Goal: Use online tool/utility

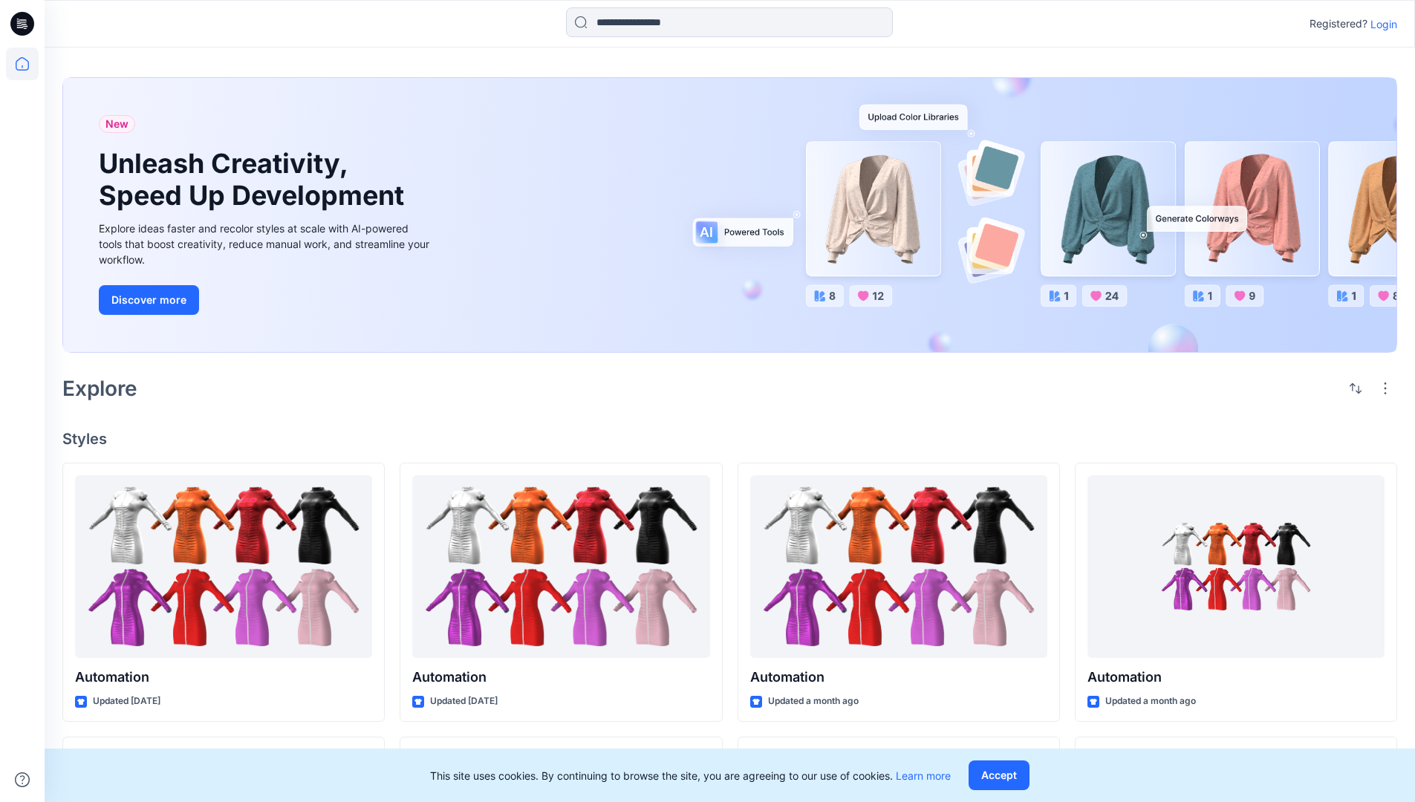
click at [1380, 24] on p "Login" at bounding box center [1383, 24] width 27 height 16
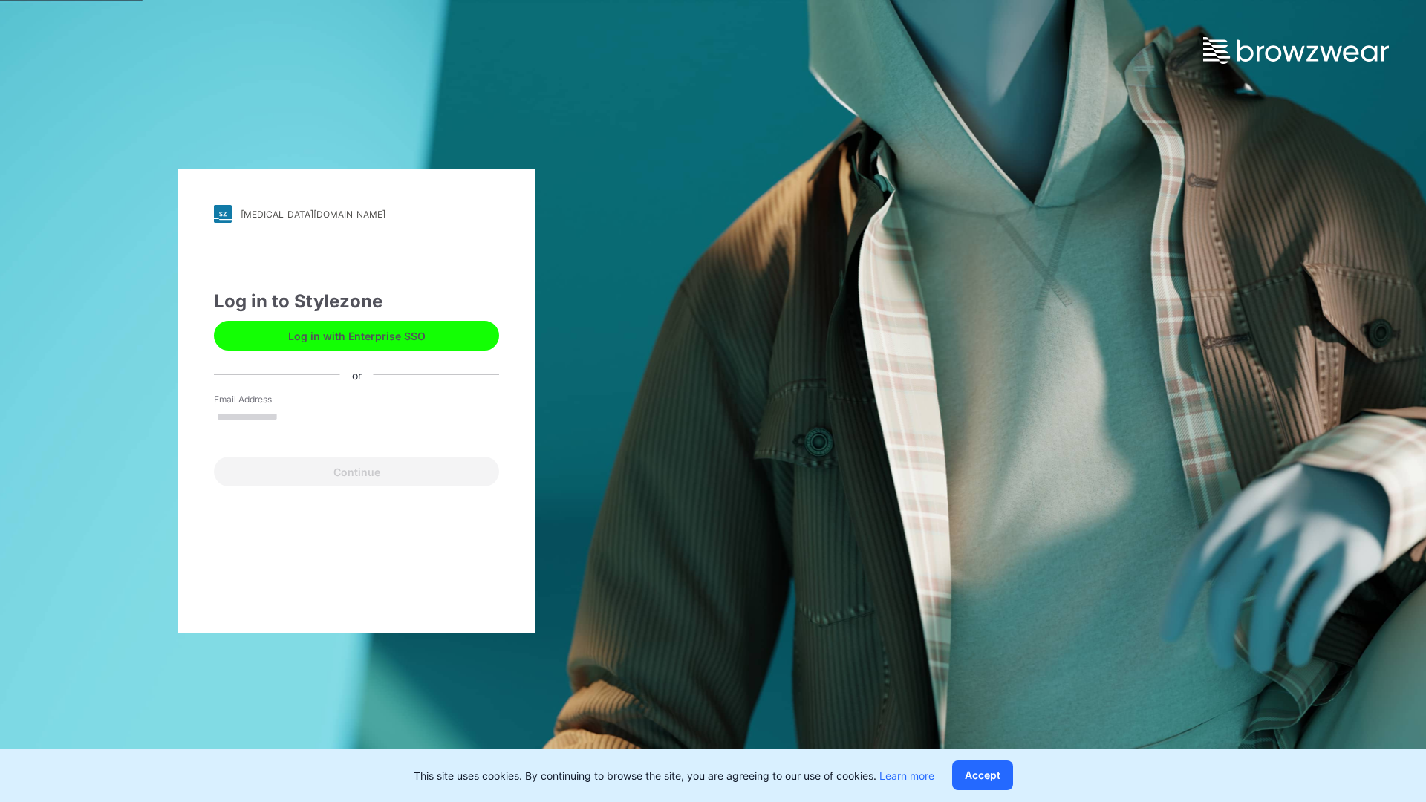
click at [293, 416] on input "Email Address" at bounding box center [356, 417] width 285 height 22
type input "**********"
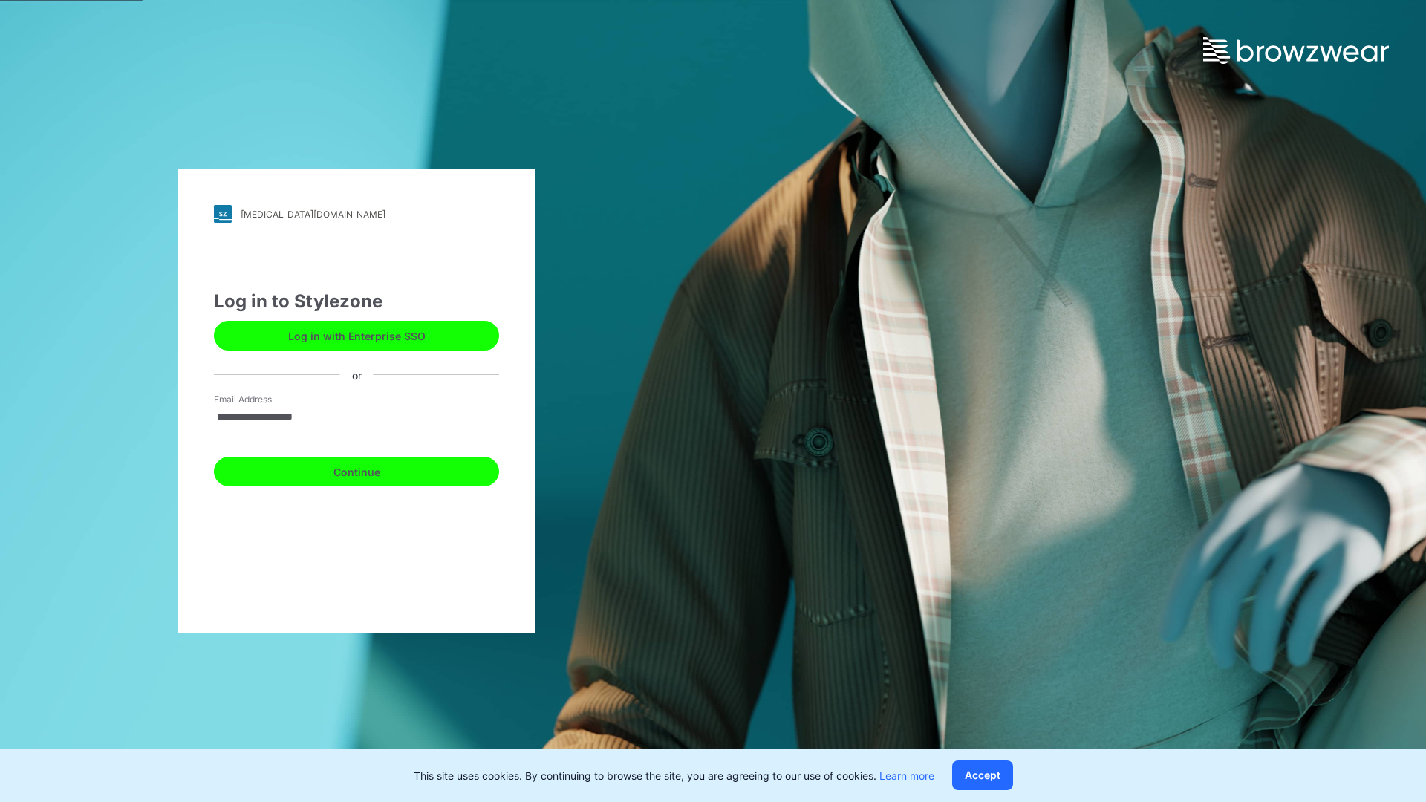
click at [373, 469] on button "Continue" at bounding box center [356, 472] width 285 height 30
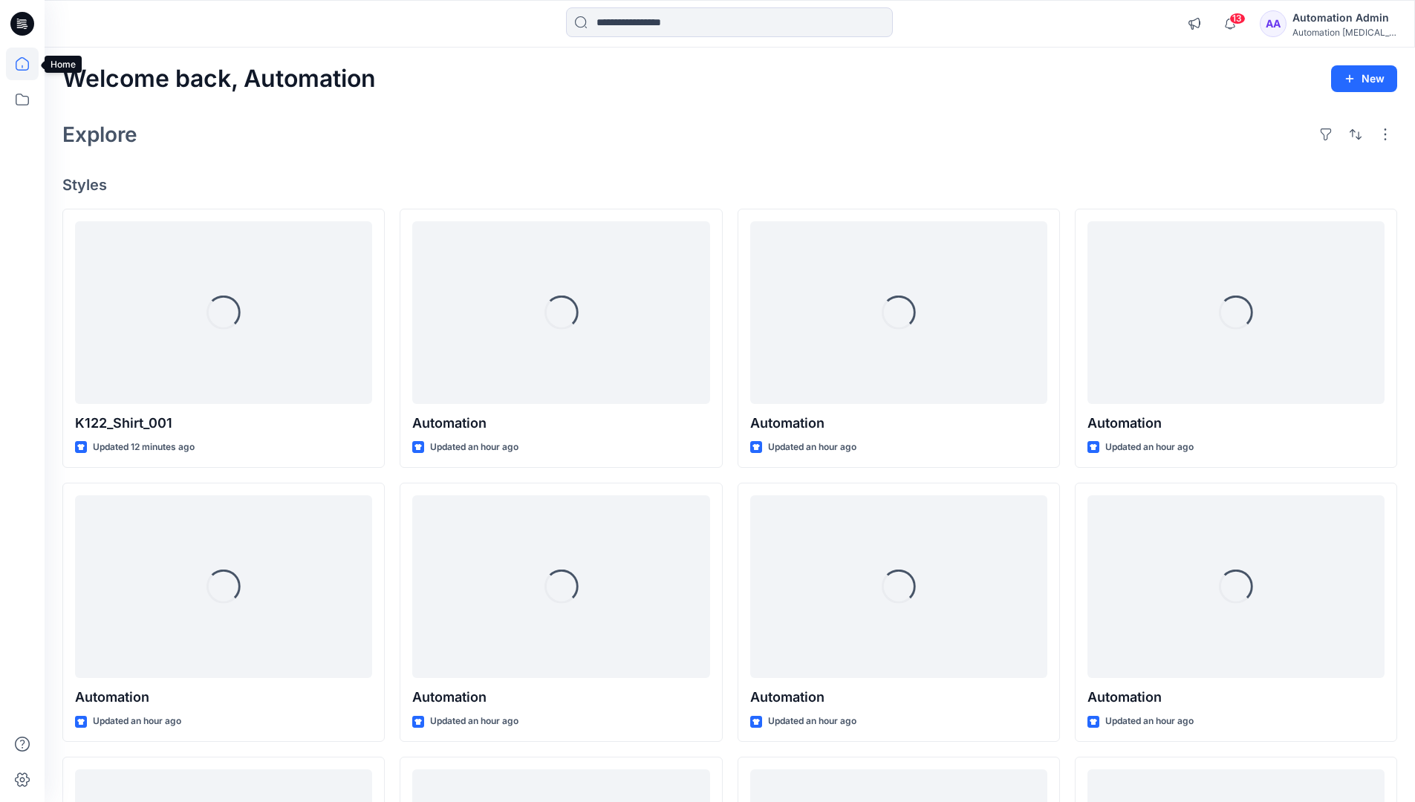
click at [28, 64] on icon at bounding box center [22, 63] width 13 height 13
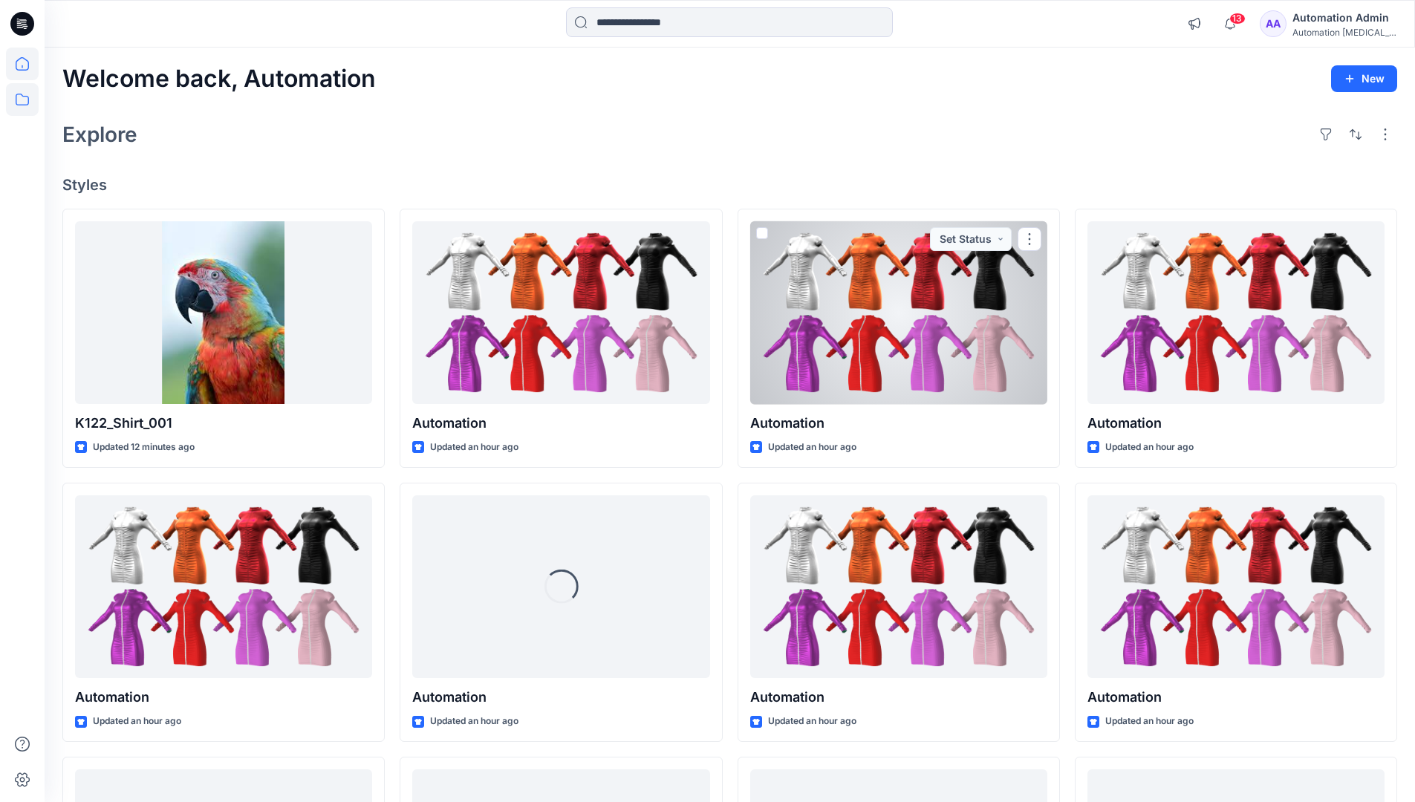
click at [21, 102] on icon at bounding box center [22, 99] width 33 height 33
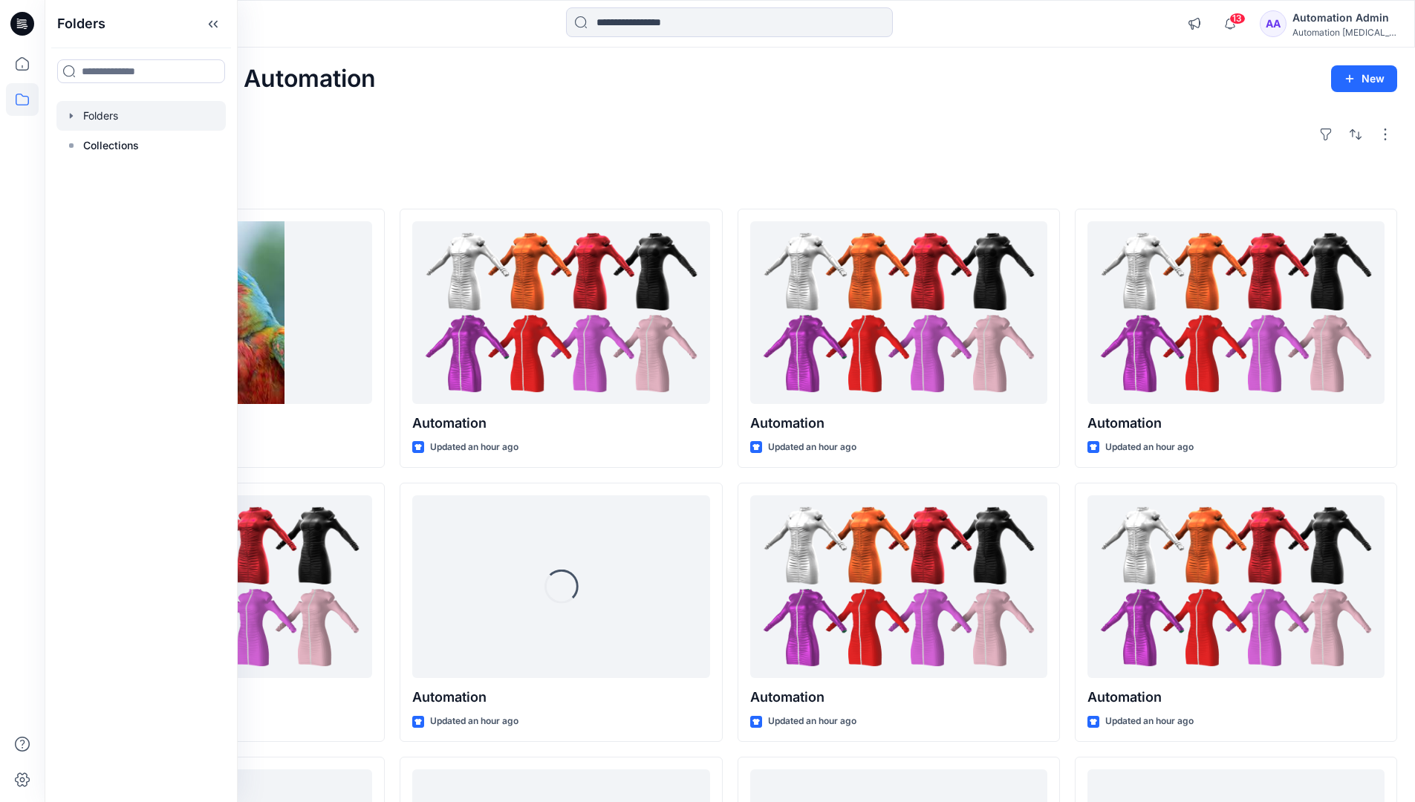
click at [167, 114] on div at bounding box center [140, 116] width 169 height 30
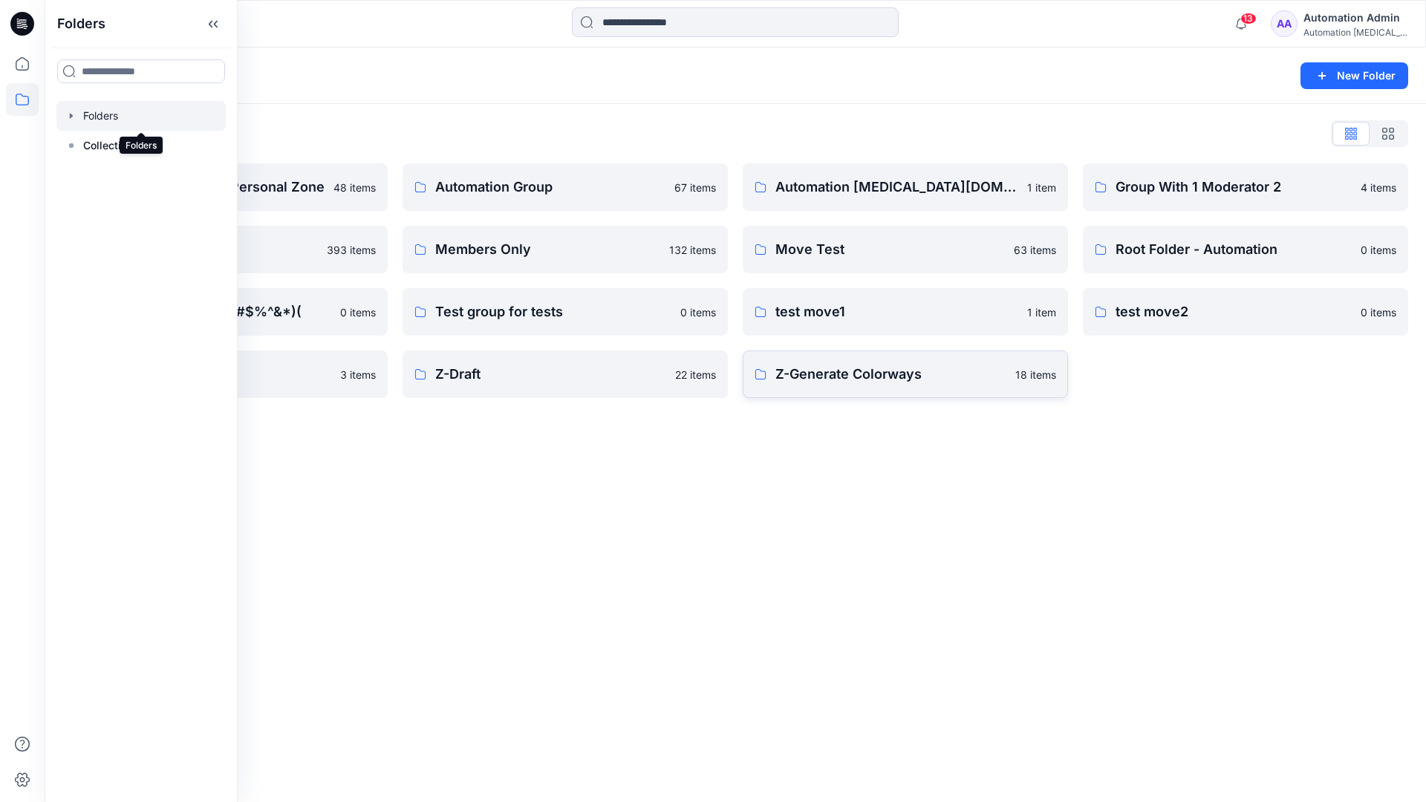
click at [914, 382] on p "Z-Generate Colorways" at bounding box center [890, 374] width 231 height 21
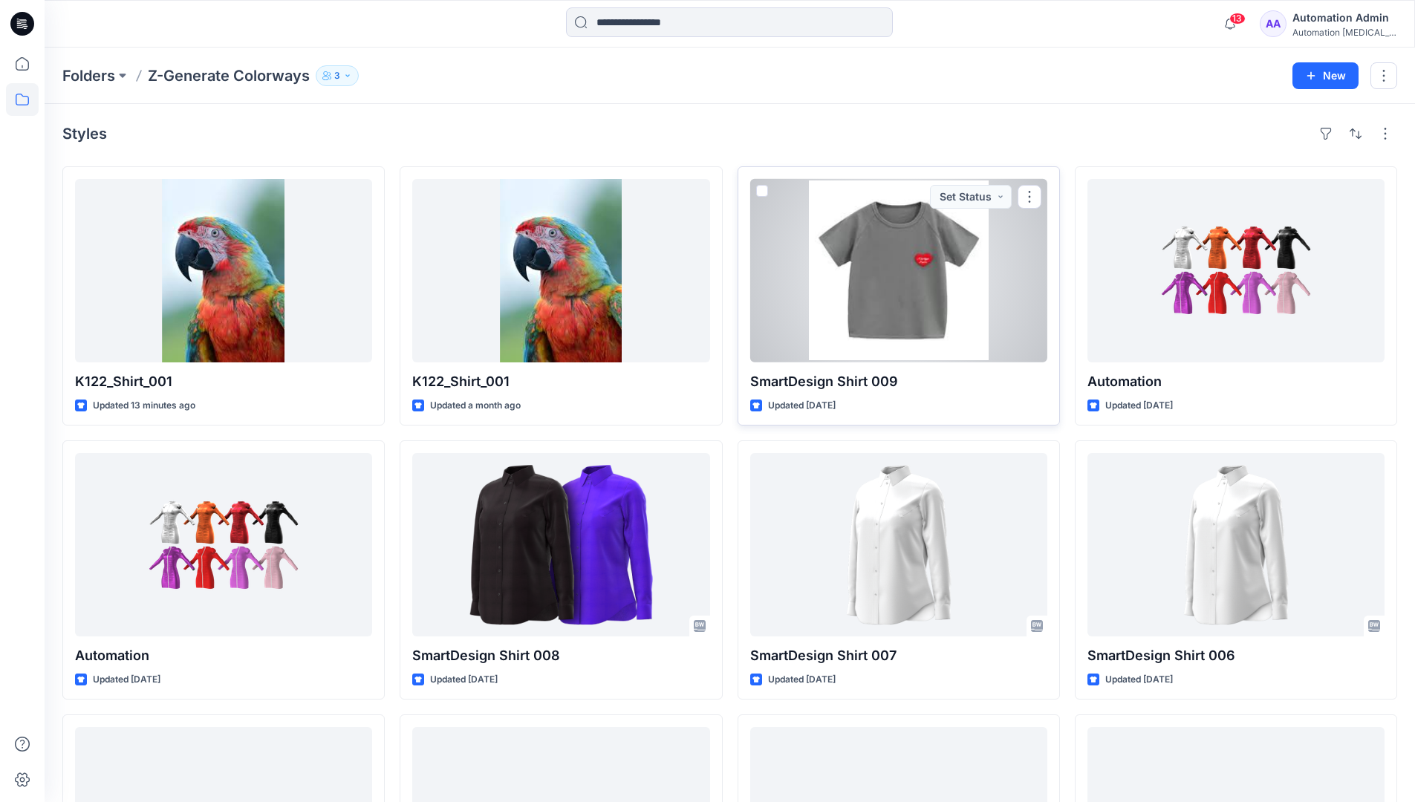
click at [762, 191] on span at bounding box center [762, 191] width 12 height 12
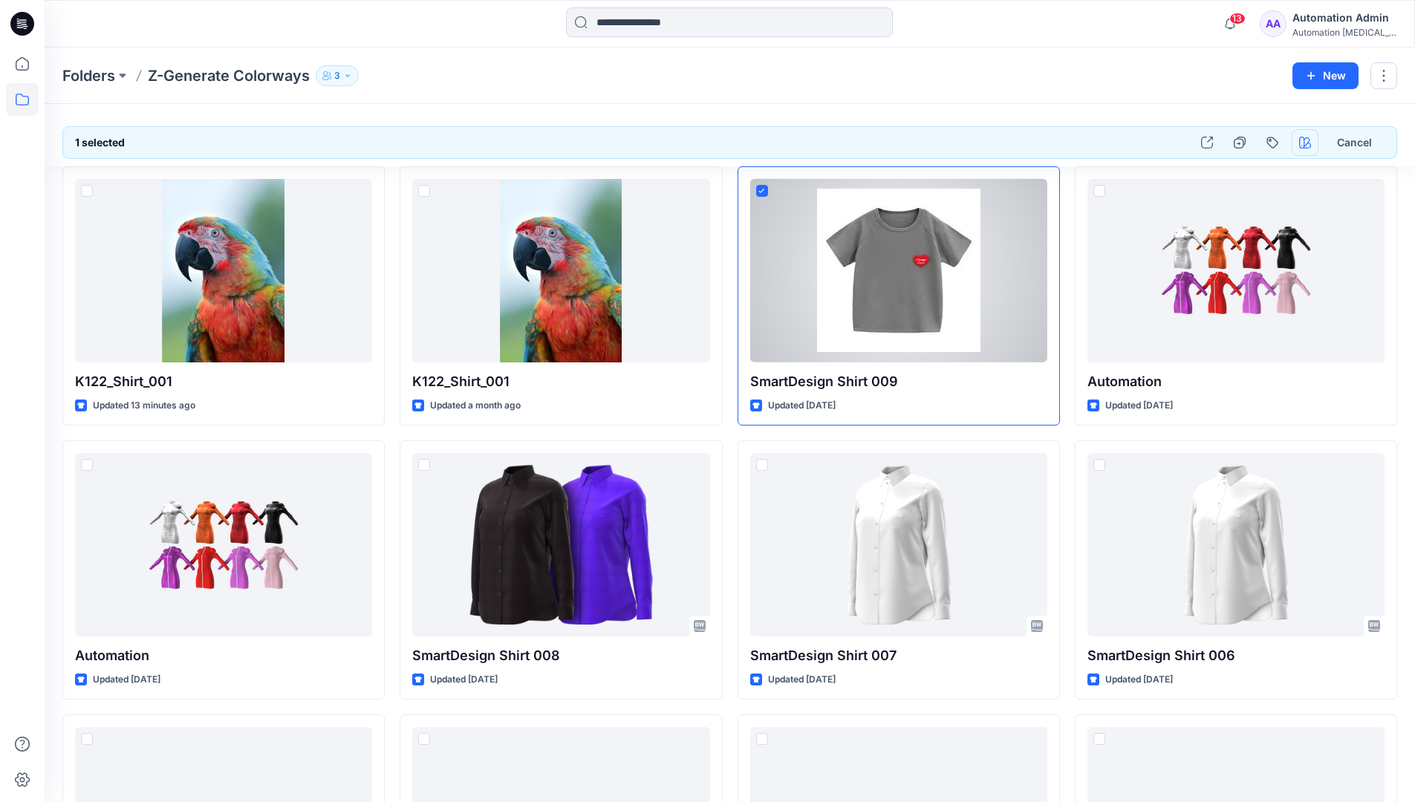
click at [1305, 139] on icon "button" at bounding box center [1305, 143] width 12 height 12
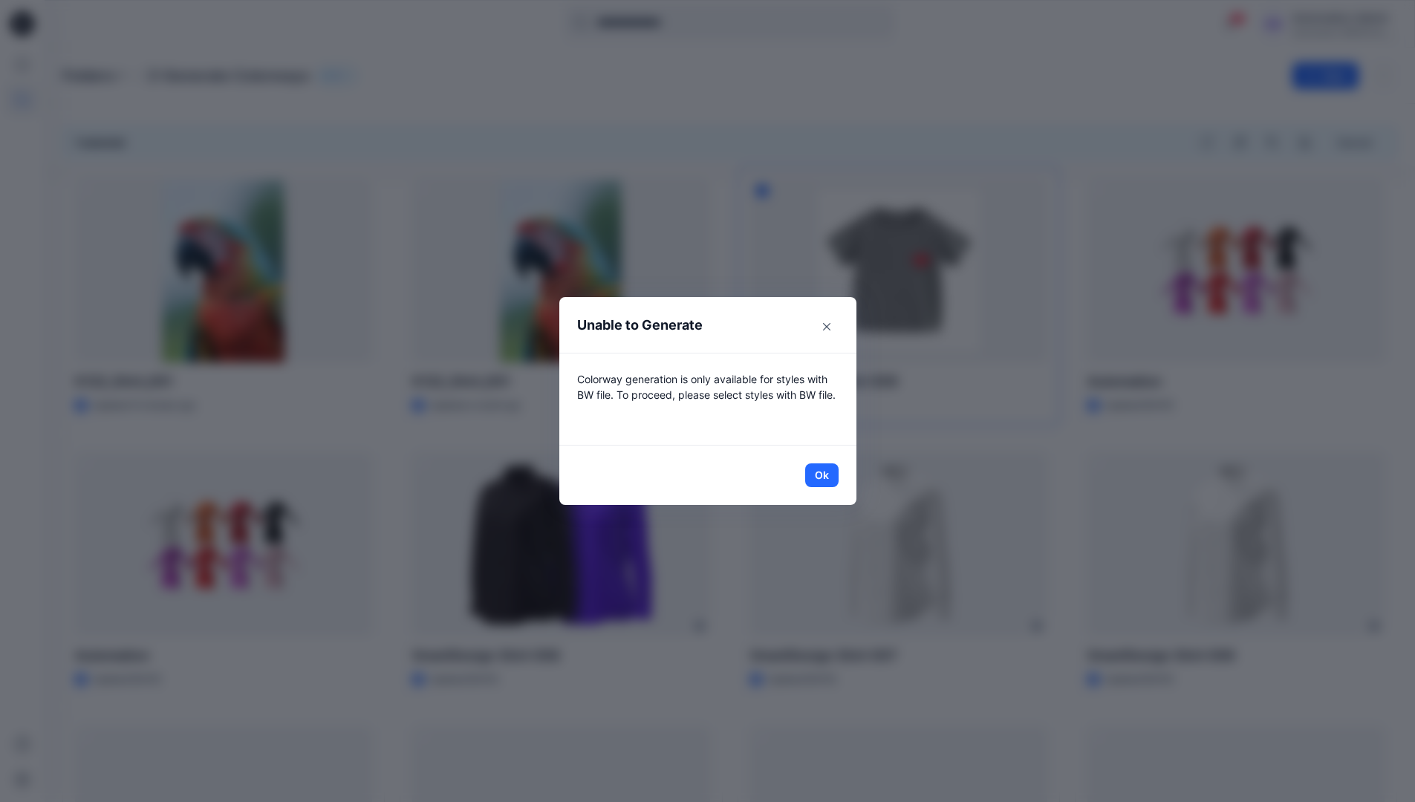
click at [750, 328] on header "Unable to Generate" at bounding box center [707, 325] width 297 height 56
click at [827, 474] on button "Ok" at bounding box center [821, 475] width 33 height 24
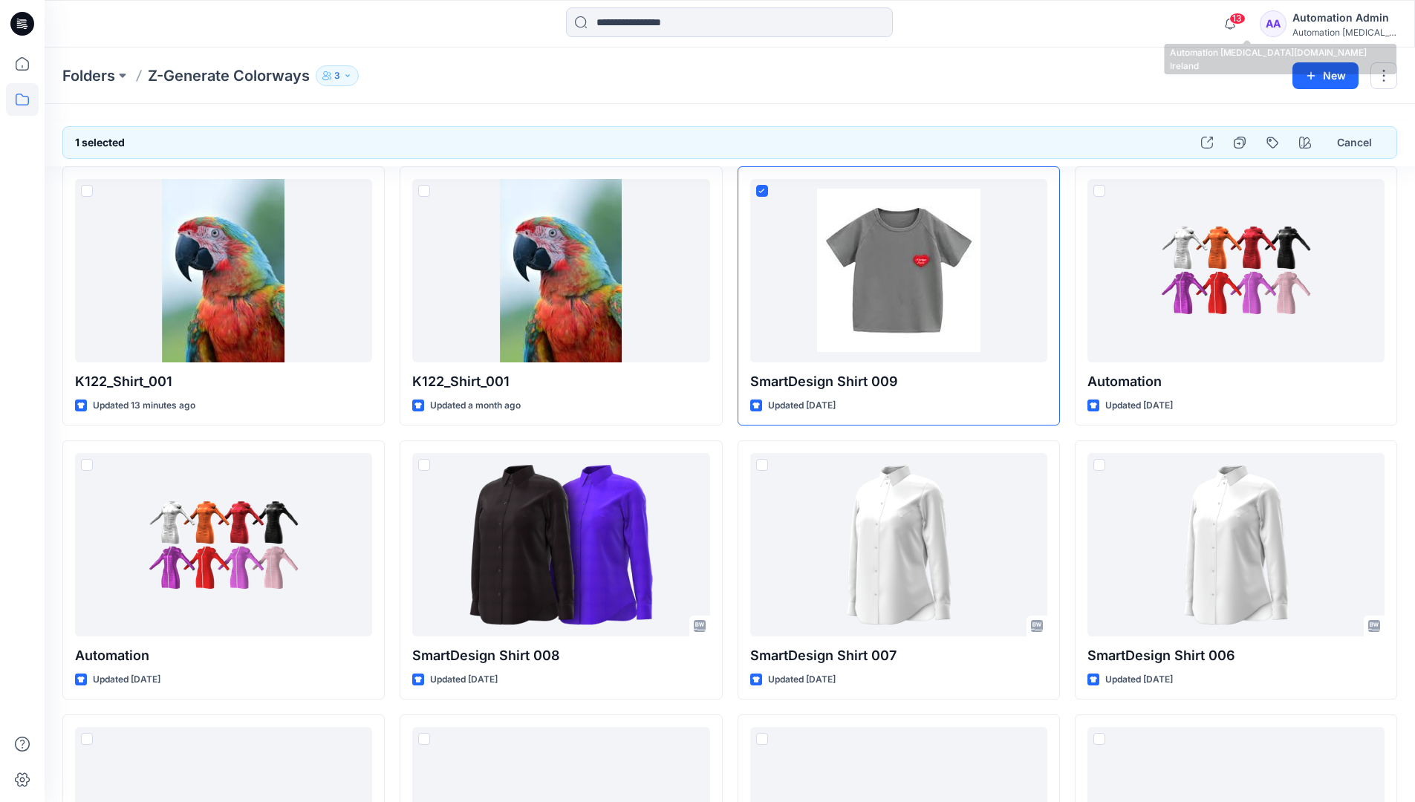
click at [1360, 27] on div "Automation [MEDICAL_DATA]..." at bounding box center [1344, 32] width 104 height 11
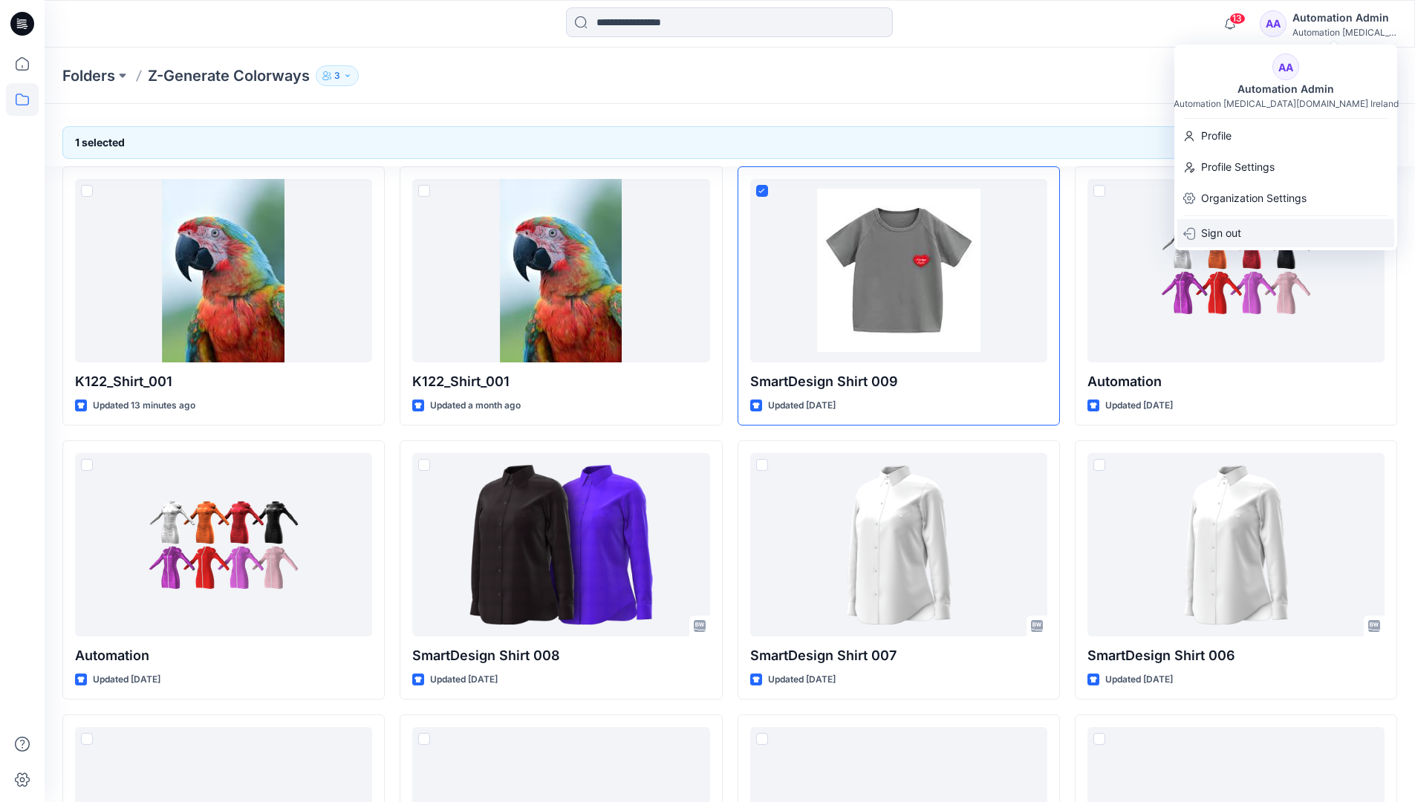
click at [1277, 235] on div "Sign out" at bounding box center [1285, 233] width 217 height 28
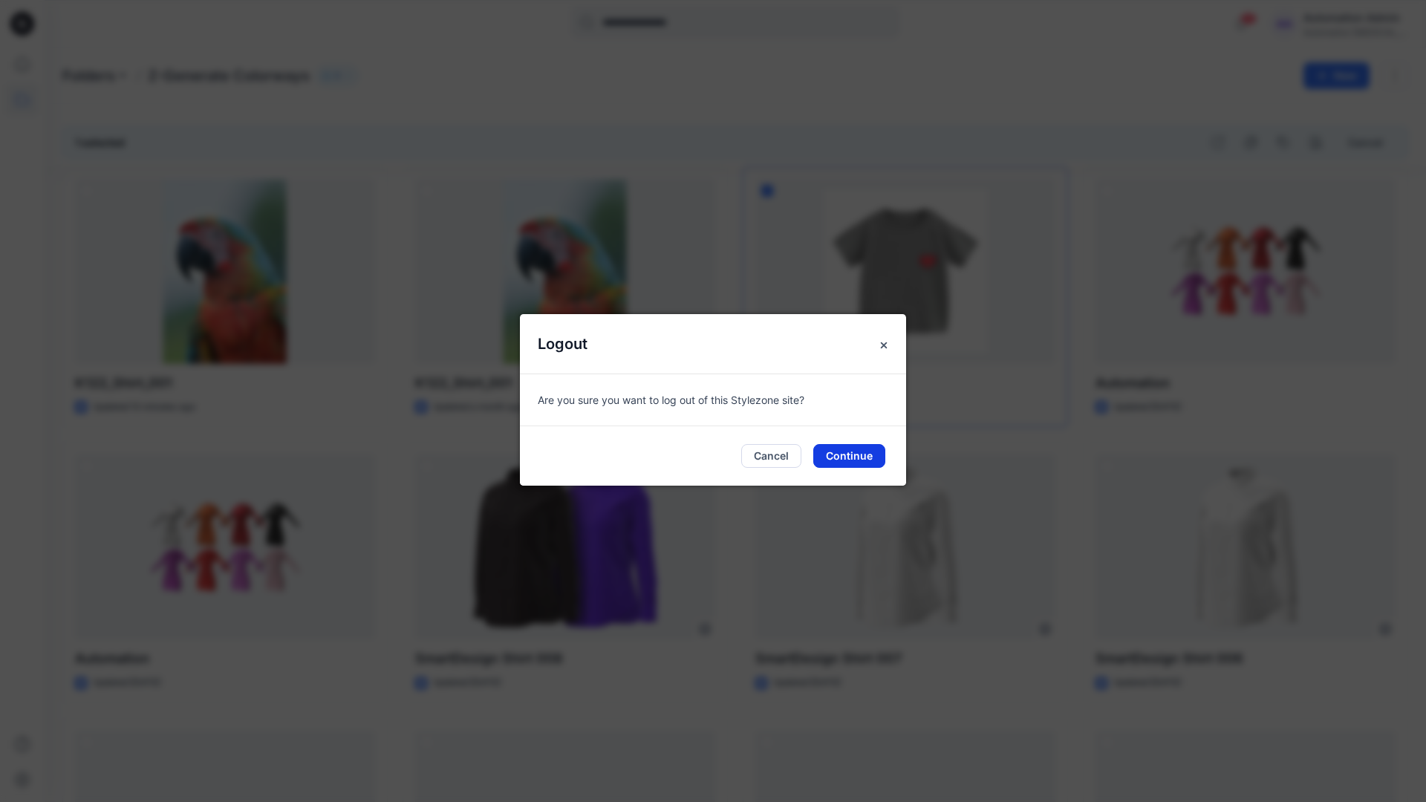
click at [856, 455] on button "Continue" at bounding box center [849, 456] width 72 height 24
